Goal: Task Accomplishment & Management: Use online tool/utility

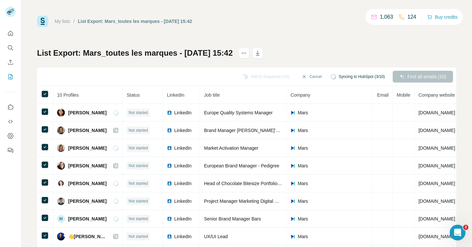
click at [419, 75] on div "Find all emails (10)" at bounding box center [423, 77] width 60 height 12
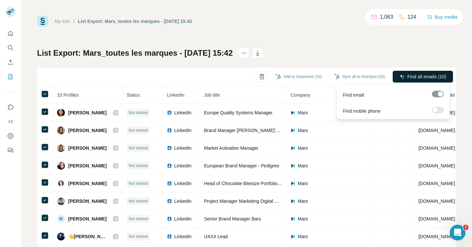
click at [419, 76] on span "Find all emails (10)" at bounding box center [427, 76] width 39 height 7
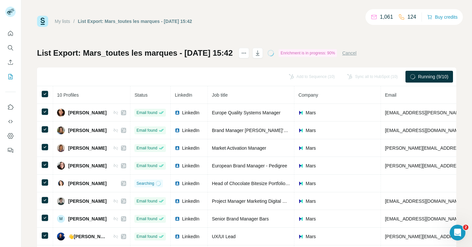
click at [308, 60] on div "List Export: Mars_toutes les marques - [DATE] 15:42 Enrichment is in progress: …" at bounding box center [246, 154] width 419 height 212
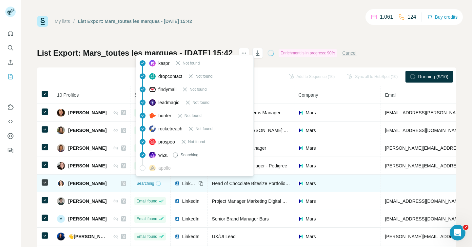
click at [148, 184] on span "Searching" at bounding box center [145, 184] width 18 height 6
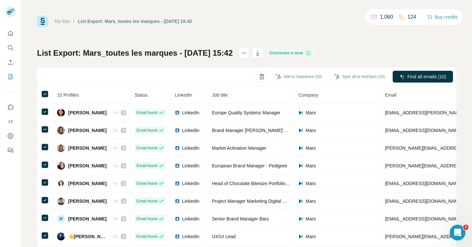
click at [379, 47] on div "My lists / List Export: Mars_toutes les marques - [DATE] 15:42 1,060 124 Buy cr…" at bounding box center [246, 138] width 419 height 244
click at [299, 74] on button "Add to Sequence (10)" at bounding box center [298, 77] width 55 height 10
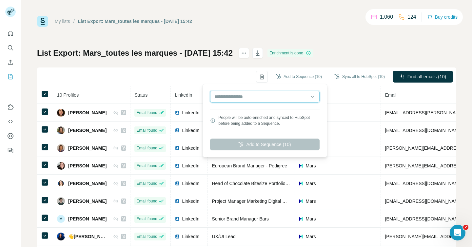
click at [257, 102] on input "text" at bounding box center [265, 97] width 110 height 12
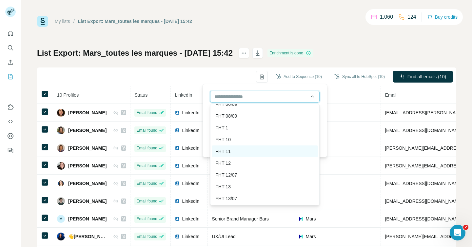
scroll to position [615, 0]
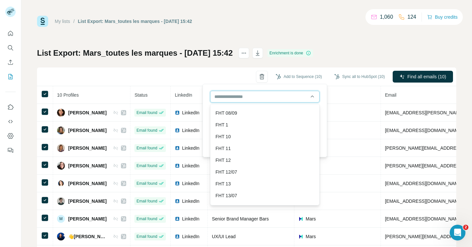
click at [262, 93] on input "text" at bounding box center [265, 97] width 110 height 12
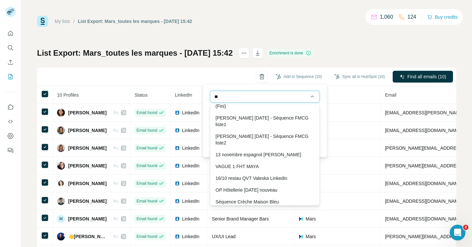
scroll to position [1732, 0]
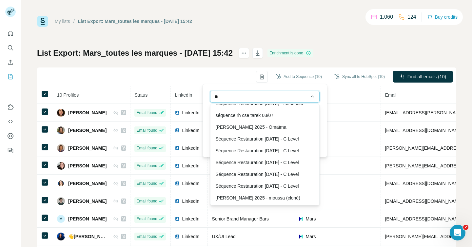
click at [249, 97] on input "**" at bounding box center [265, 97] width 110 height 12
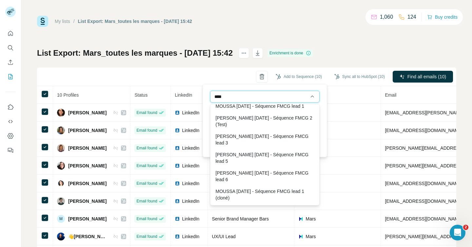
scroll to position [159, 0]
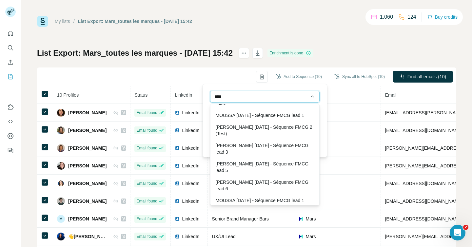
click at [231, 97] on input "****" at bounding box center [265, 97] width 110 height 12
type input "*"
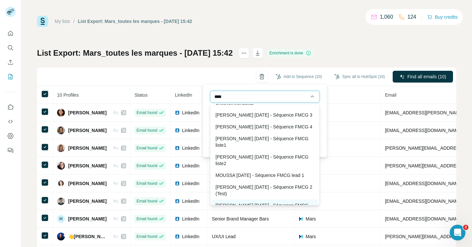
scroll to position [0, 0]
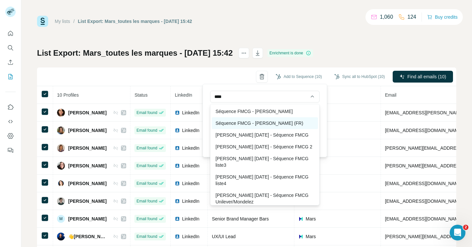
click at [269, 121] on div "Séquence FMCG - [PERSON_NAME] (FR)" at bounding box center [265, 123] width 106 height 12
type input "**********"
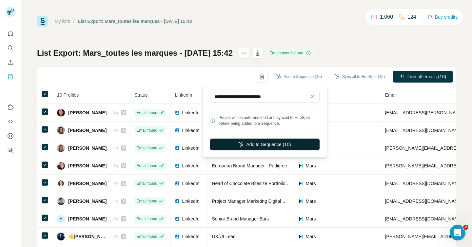
click at [272, 146] on button "Add to Sequence (10)" at bounding box center [265, 145] width 110 height 12
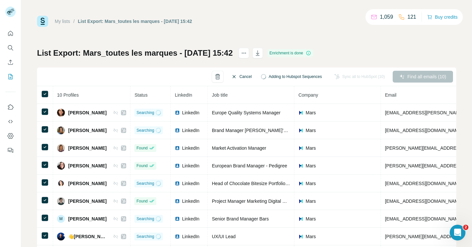
click at [232, 75] on icon "button" at bounding box center [234, 76] width 5 height 5
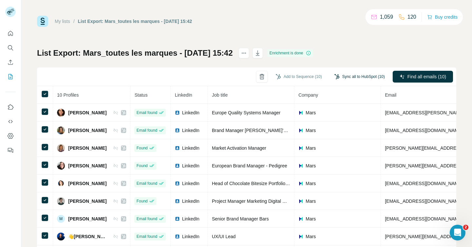
click at [364, 77] on button "Sync all to HubSpot (10)" at bounding box center [360, 77] width 60 height 10
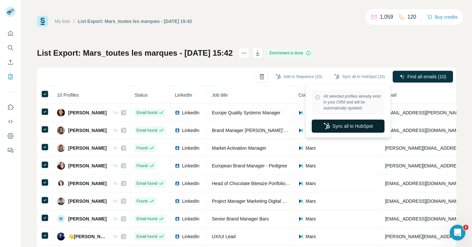
click at [358, 120] on button "Sync all to HubSpot" at bounding box center [348, 126] width 73 height 13
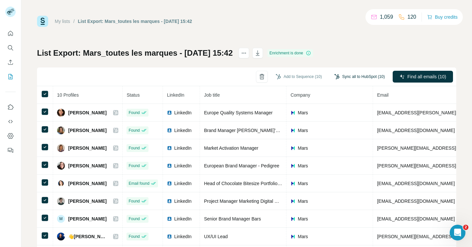
click at [355, 78] on button "Sync all to HubSpot (10)" at bounding box center [360, 77] width 60 height 10
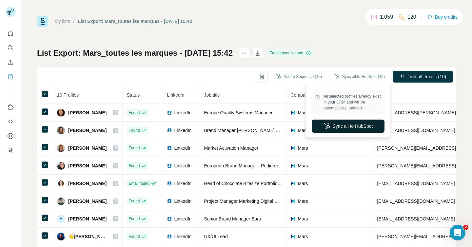
click at [337, 131] on button "Sync all to HubSpot" at bounding box center [348, 126] width 73 height 13
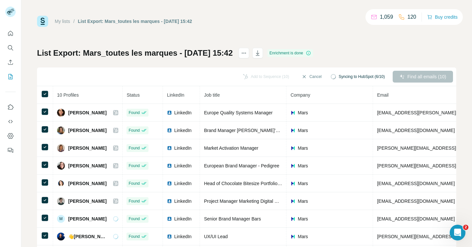
click at [245, 26] on div "My lists / List Export: Mars_toutes les marques - [DATE] 15:42 1,059 120 Buy cr…" at bounding box center [246, 21] width 419 height 11
